Goal: Task Accomplishment & Management: Use online tool/utility

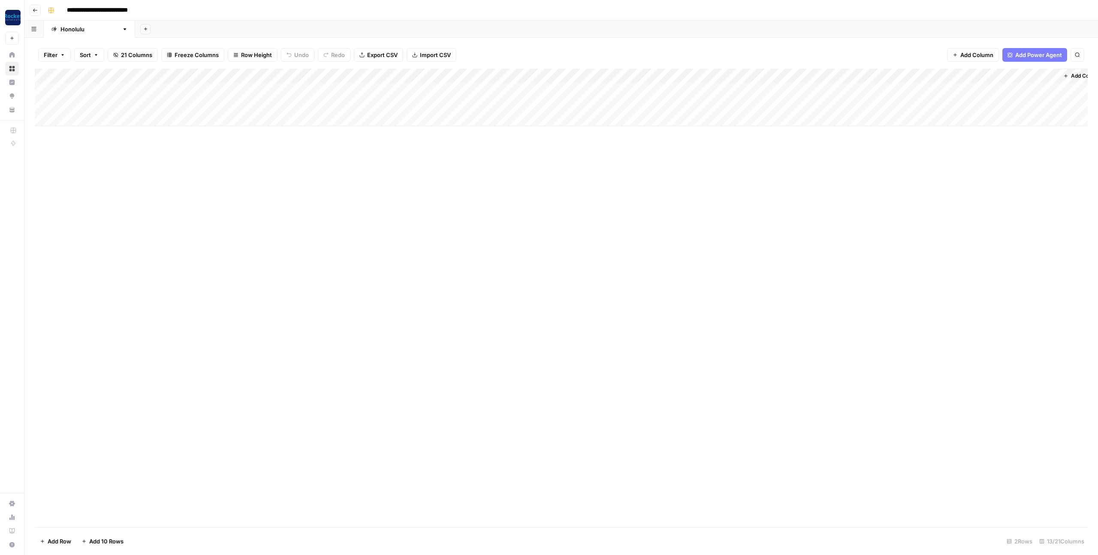
click at [80, 118] on div "Add Column" at bounding box center [561, 97] width 1053 height 57
click at [88, 133] on div "Add Column" at bounding box center [561, 105] width 1053 height 72
click at [132, 88] on div "Add Column" at bounding box center [561, 134] width 1053 height 130
click at [135, 88] on div "Add Column" at bounding box center [561, 134] width 1053 height 130
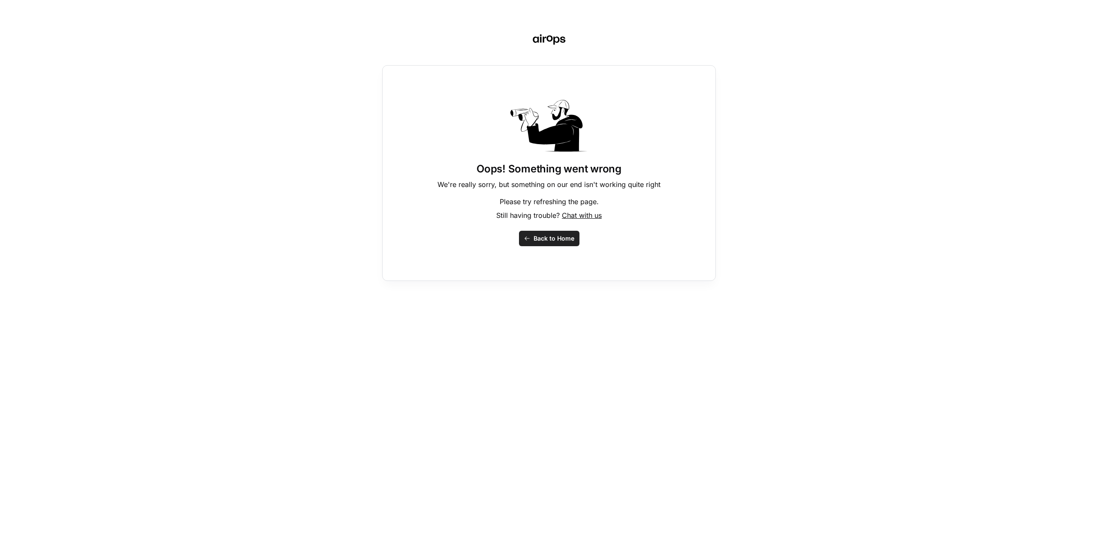
click at [542, 238] on span "Back to Home" at bounding box center [553, 238] width 41 height 9
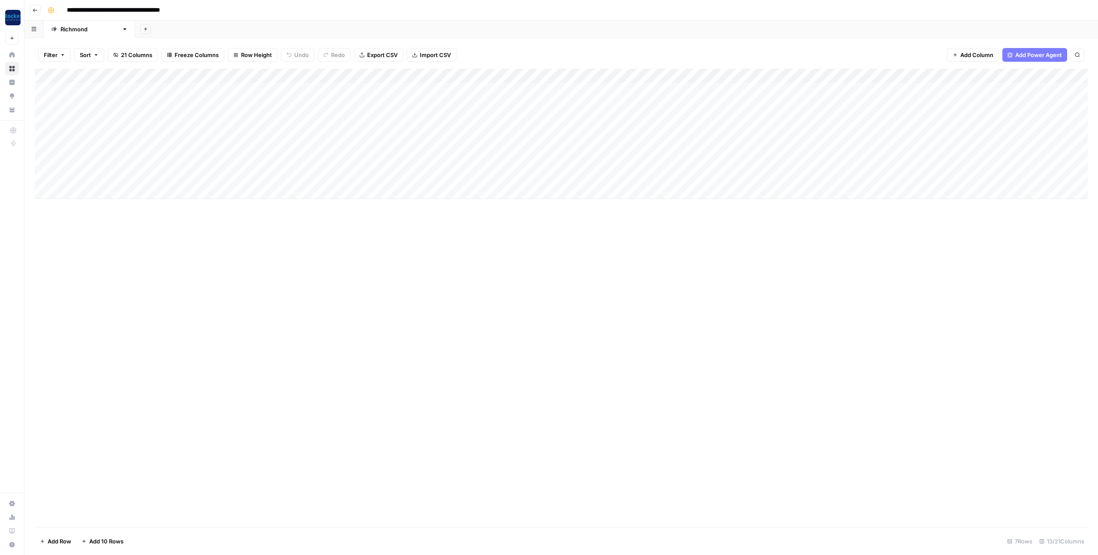
click at [126, 90] on div "Add Column" at bounding box center [561, 134] width 1053 height 130
click at [139, 90] on div "Add Column" at bounding box center [561, 134] width 1053 height 130
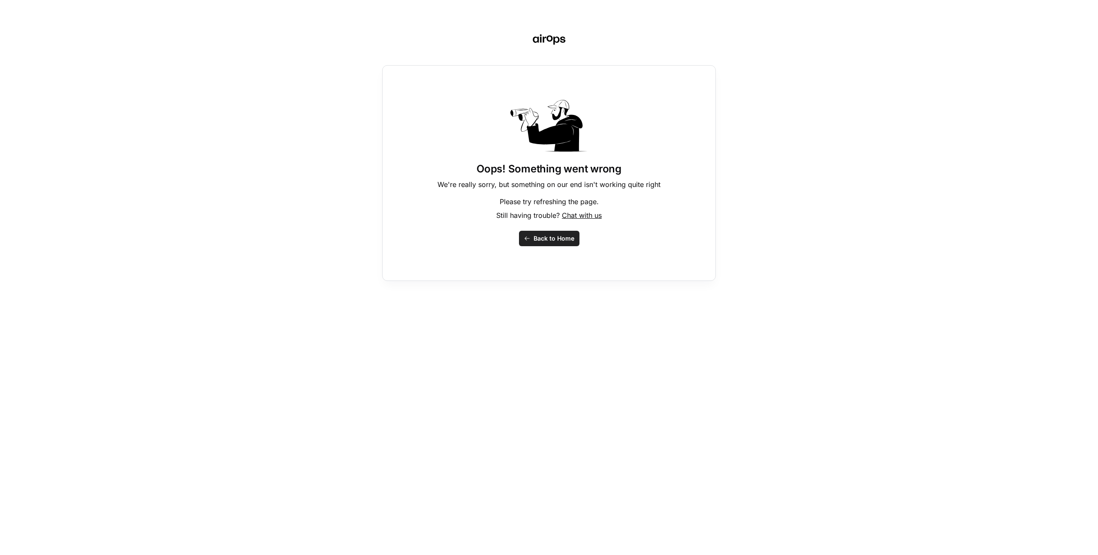
click at [549, 239] on span "Back to Home" at bounding box center [553, 238] width 41 height 9
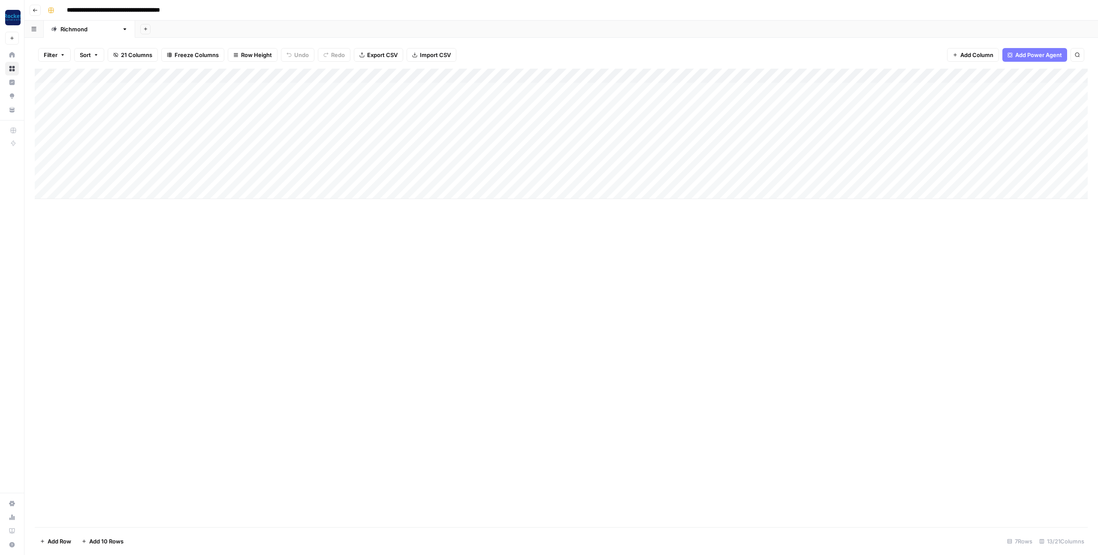
click at [194, 102] on div "Add Column" at bounding box center [561, 134] width 1053 height 130
drag, startPoint x: 204, startPoint y: 89, endPoint x: 202, endPoint y: 103, distance: 14.7
click at [202, 103] on div "Add Column" at bounding box center [561, 134] width 1053 height 130
